Goal: Navigation & Orientation: Find specific page/section

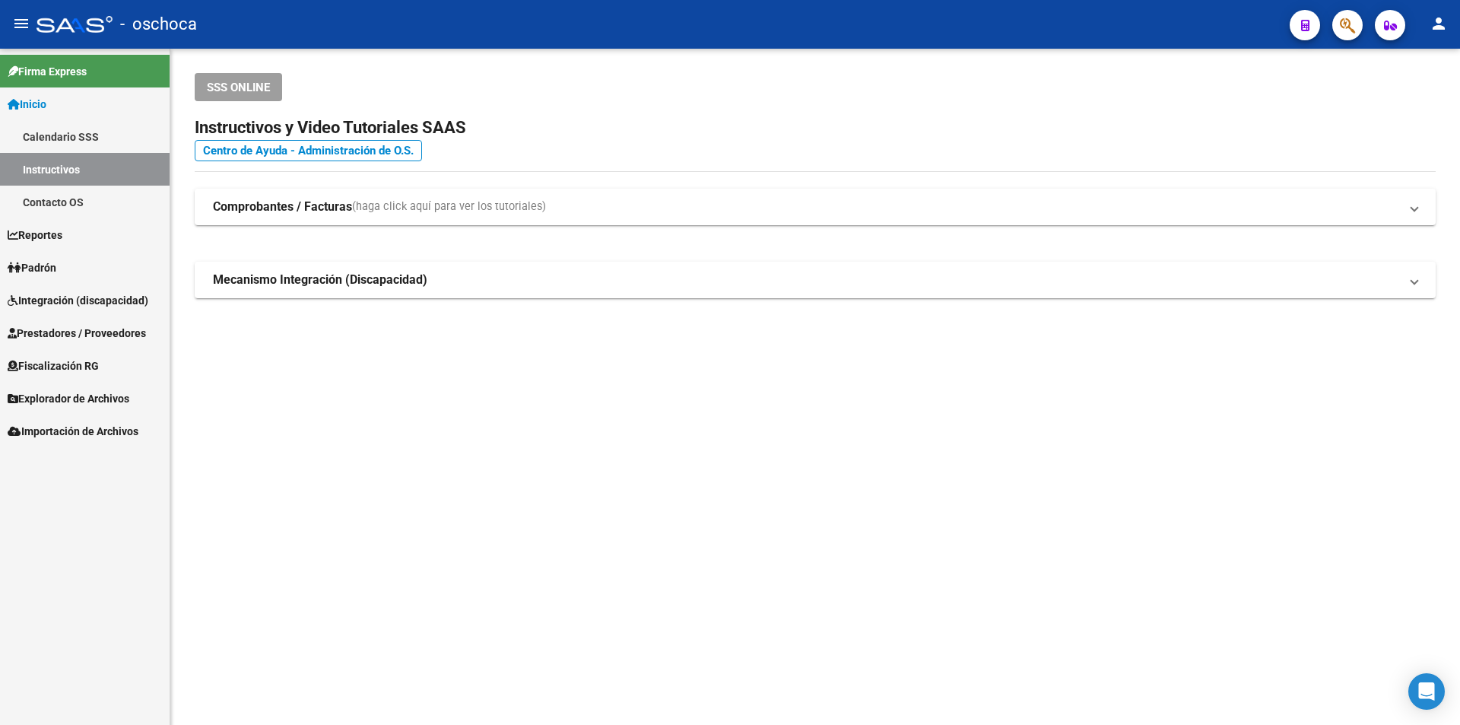
click at [99, 358] on span "Fiscalización RG" at bounding box center [53, 365] width 91 height 17
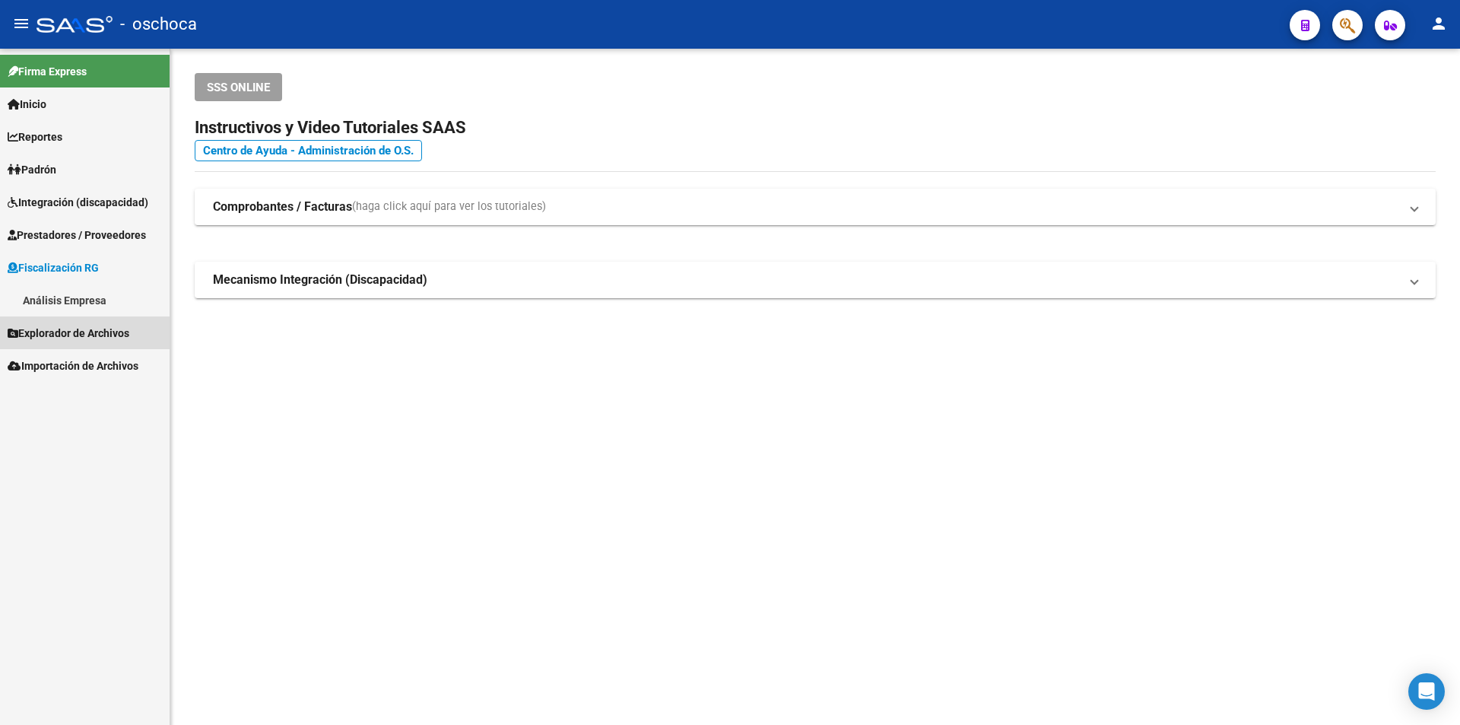
click at [111, 334] on span "Explorador de Archivos" at bounding box center [69, 333] width 122 height 17
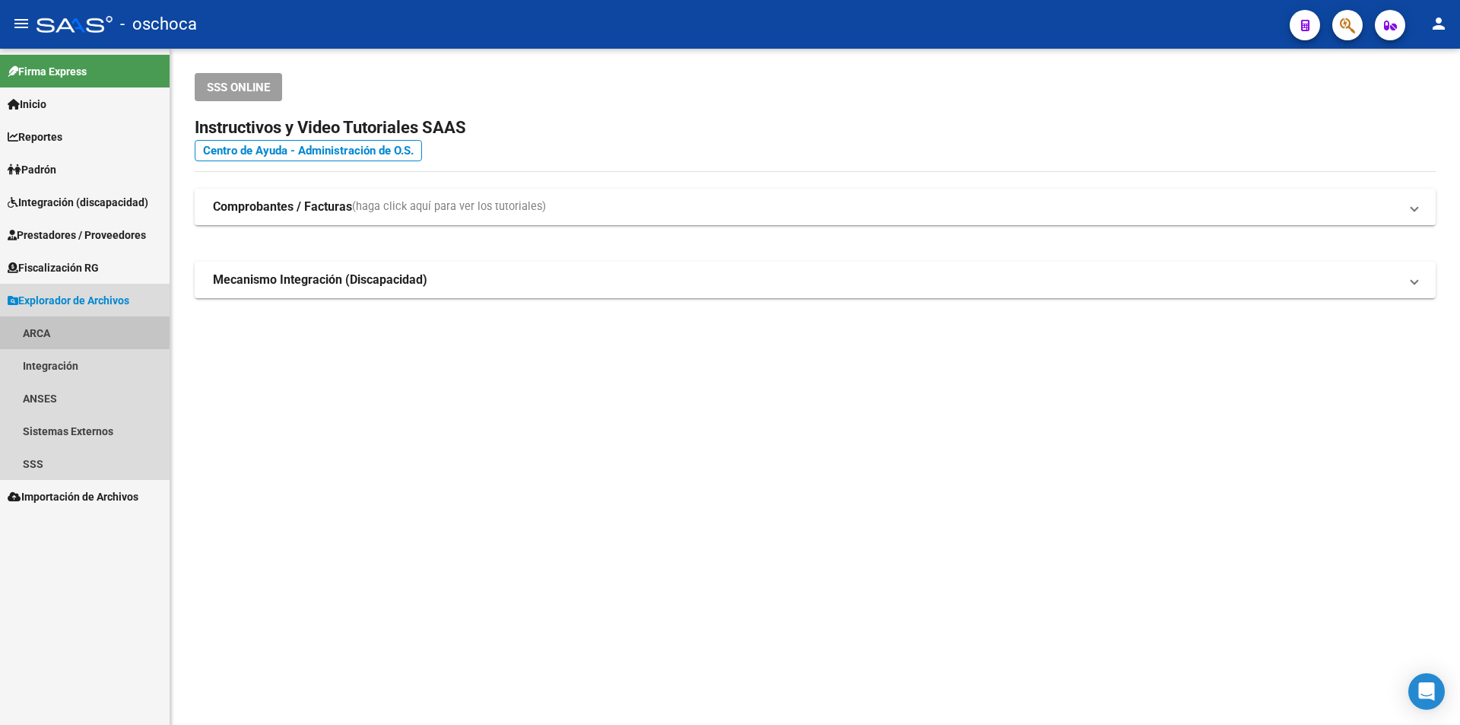
click at [57, 325] on link "ARCA" at bounding box center [85, 332] width 170 height 33
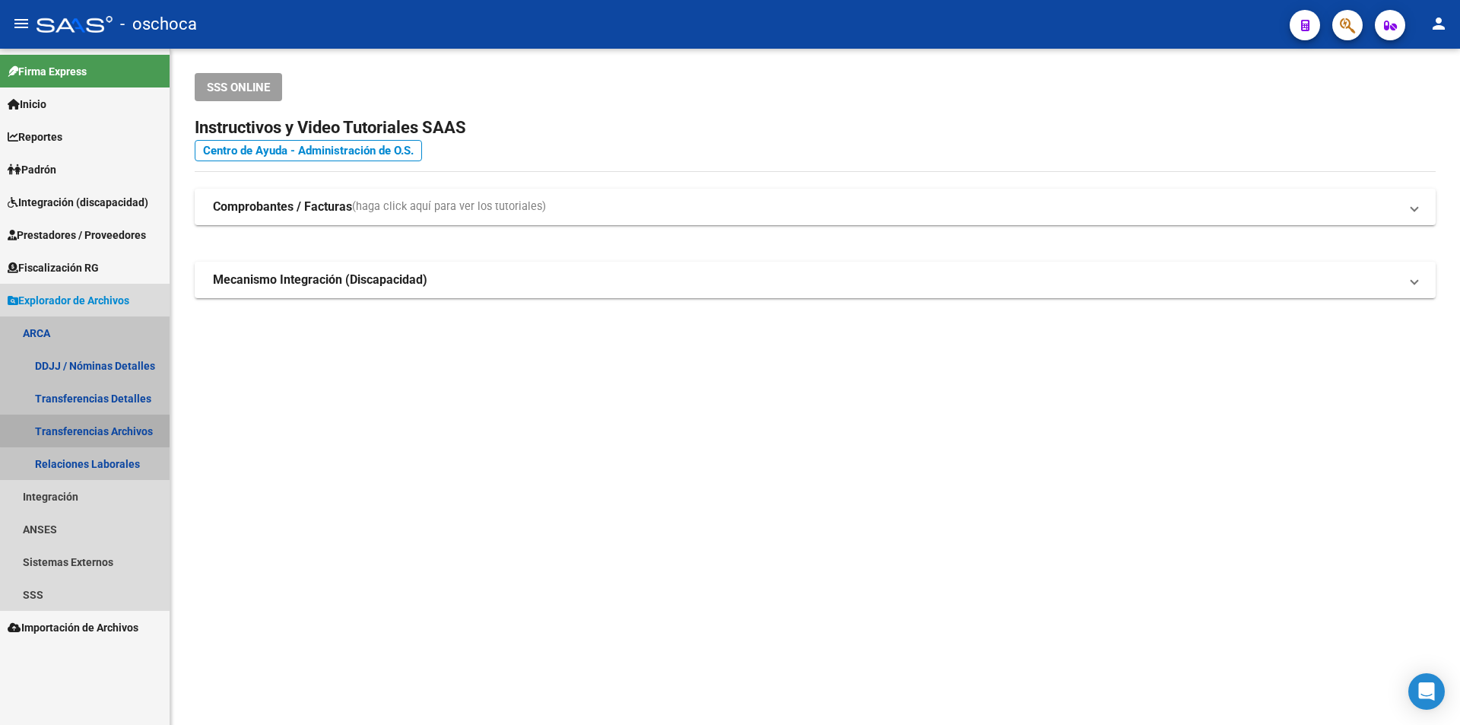
click at [97, 426] on link "Transferencias Archivos" at bounding box center [85, 431] width 170 height 33
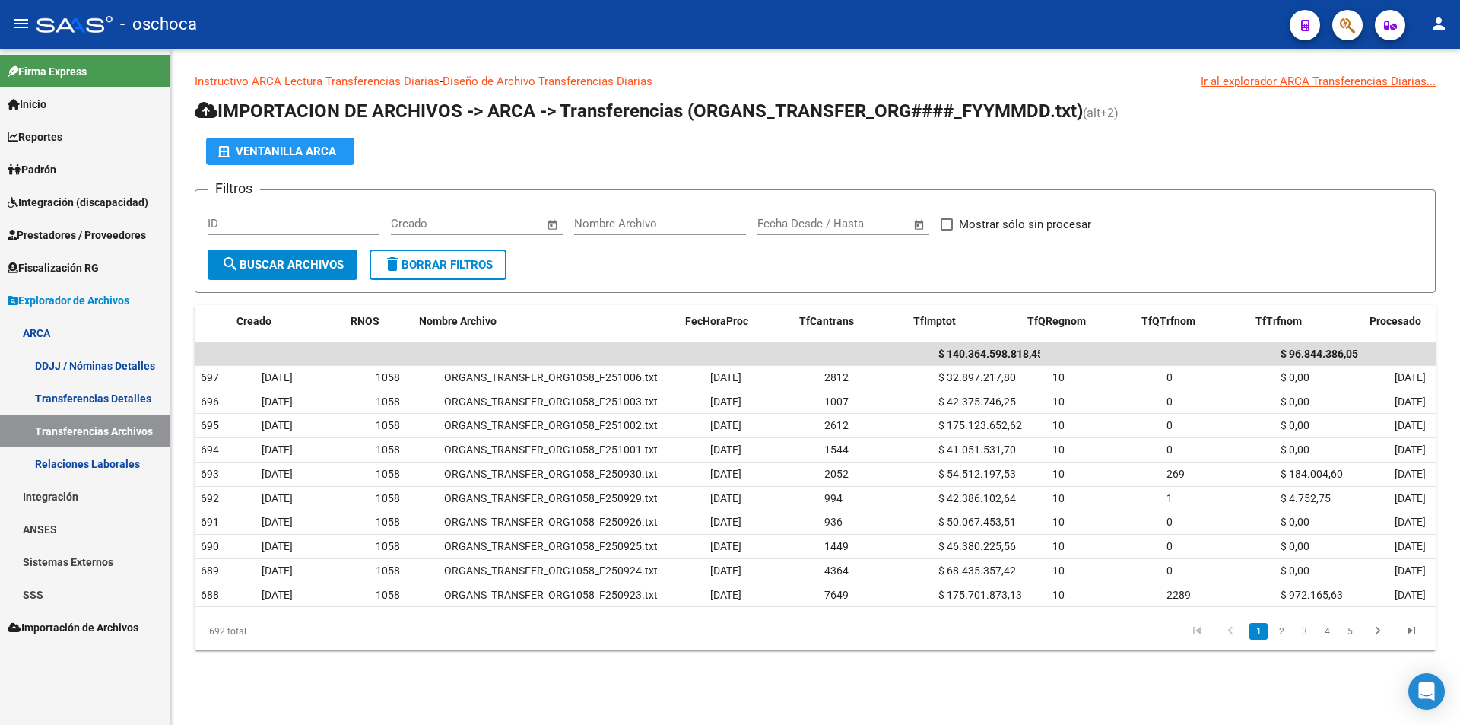
scroll to position [0, 128]
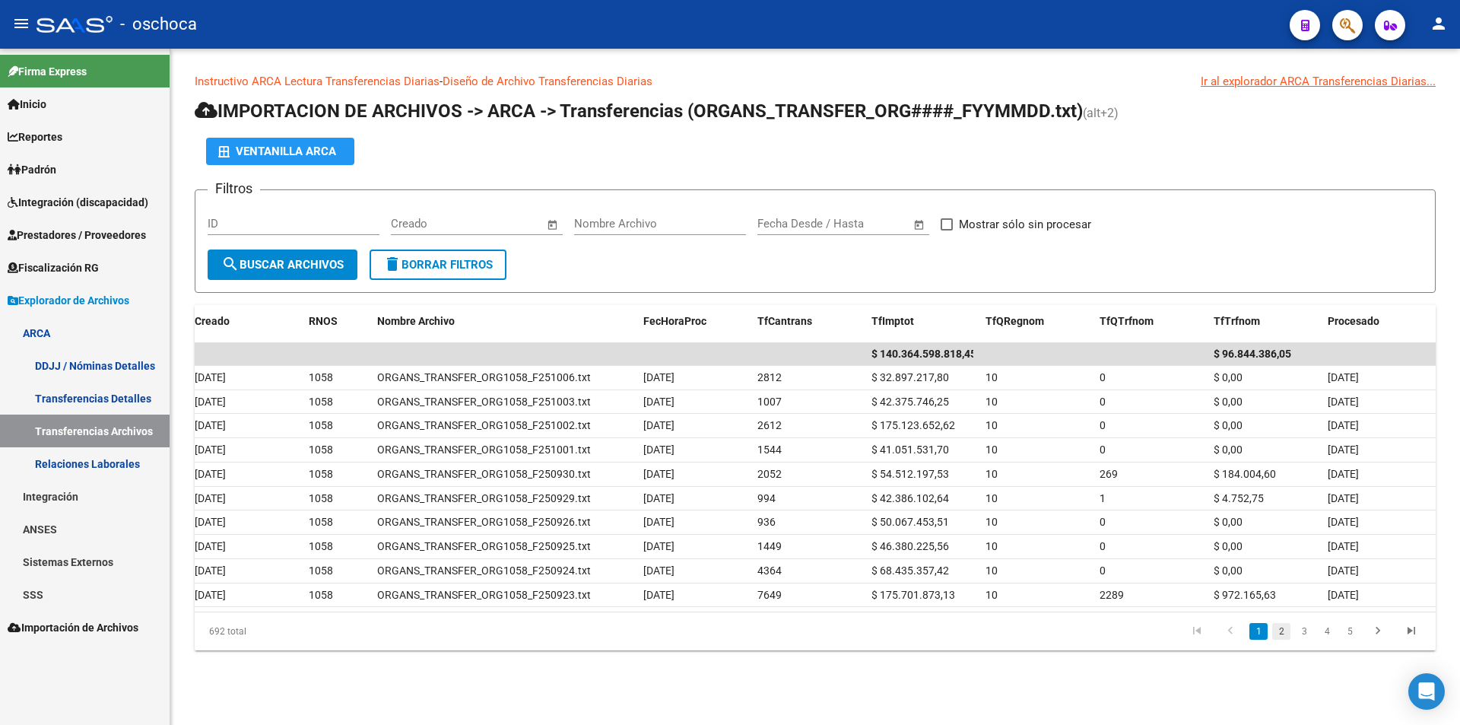
click at [1286, 640] on link "2" at bounding box center [1281, 631] width 18 height 17
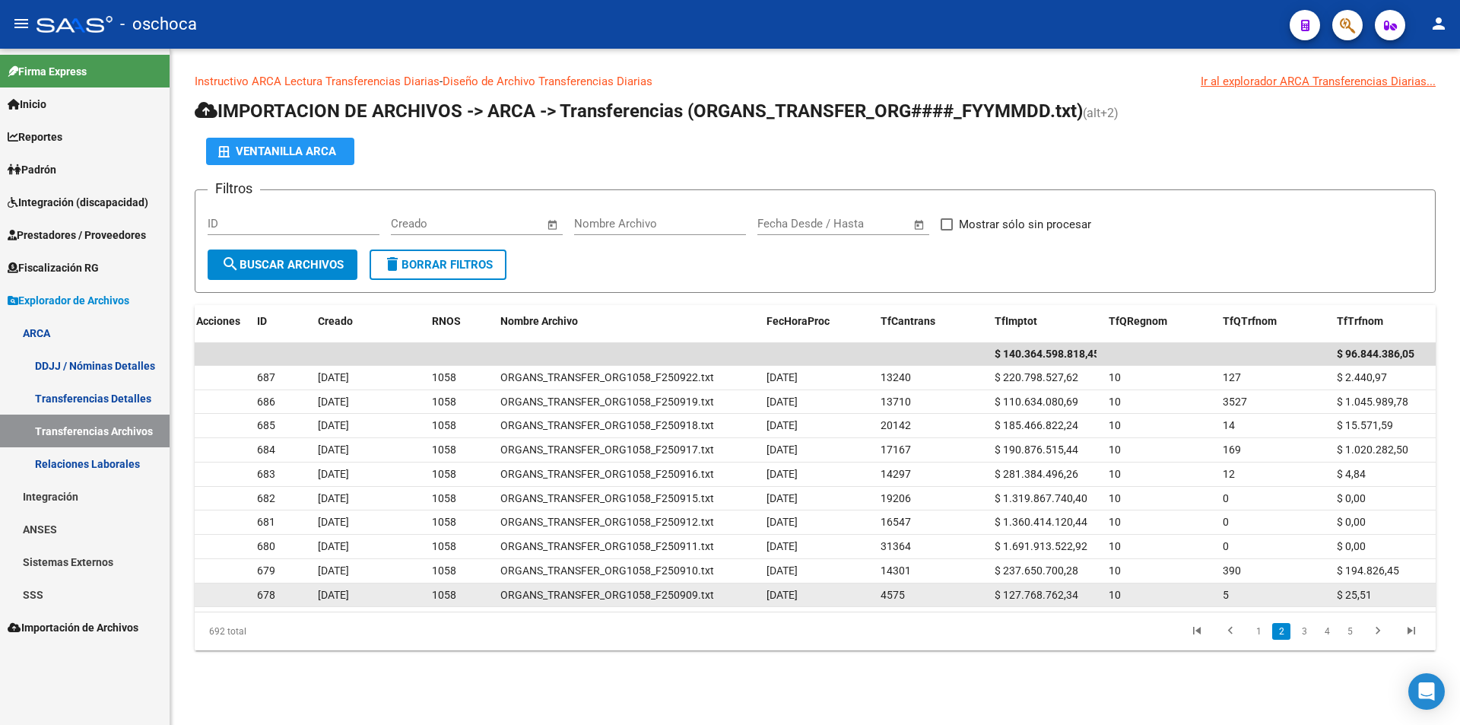
scroll to position [0, 2]
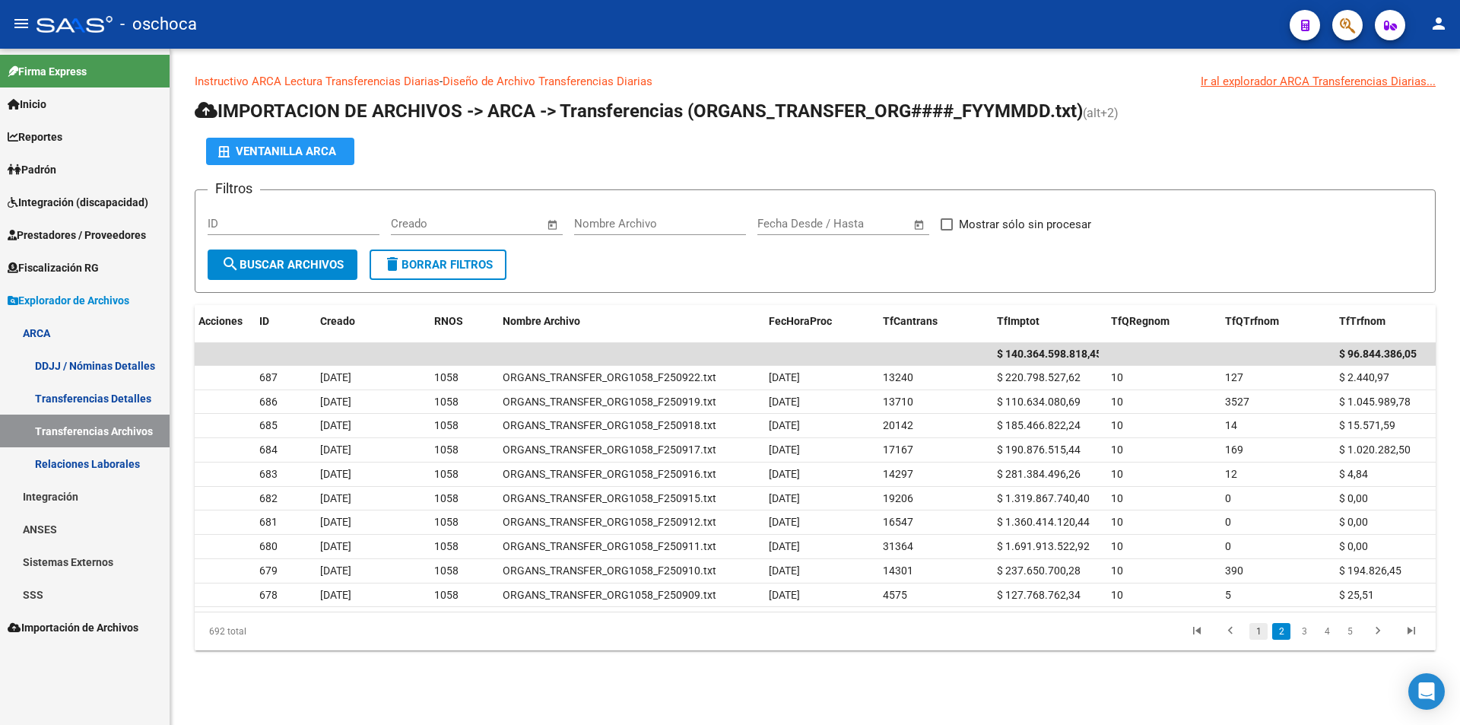
click at [1255, 640] on link "1" at bounding box center [1259, 631] width 18 height 17
